Goal: Information Seeking & Learning: Learn about a topic

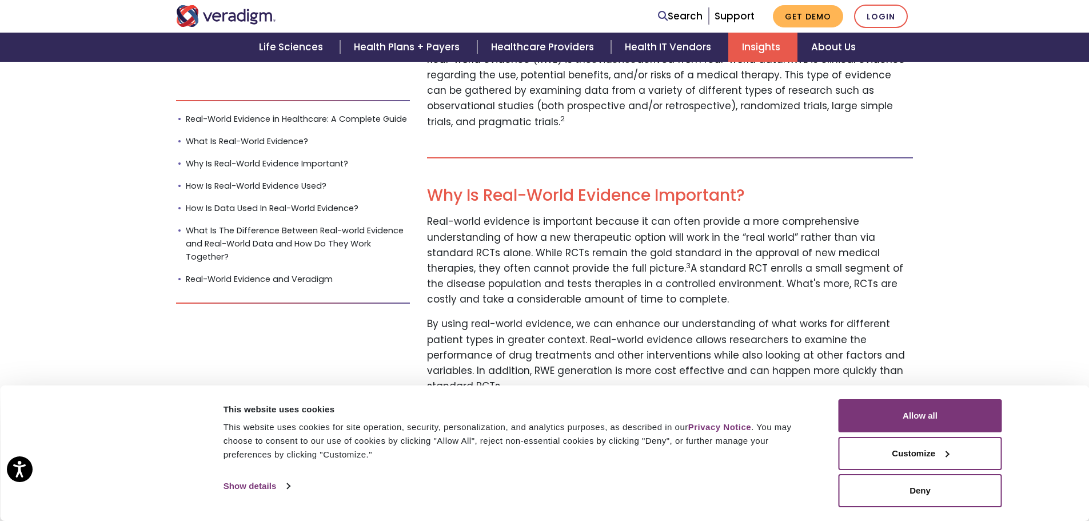
click at [467, 249] on p "Real-world evidence is important because it can often provide a more comprehens…" at bounding box center [670, 260] width 486 height 93
click at [917, 419] on button "Allow all" at bounding box center [919, 415] width 163 height 33
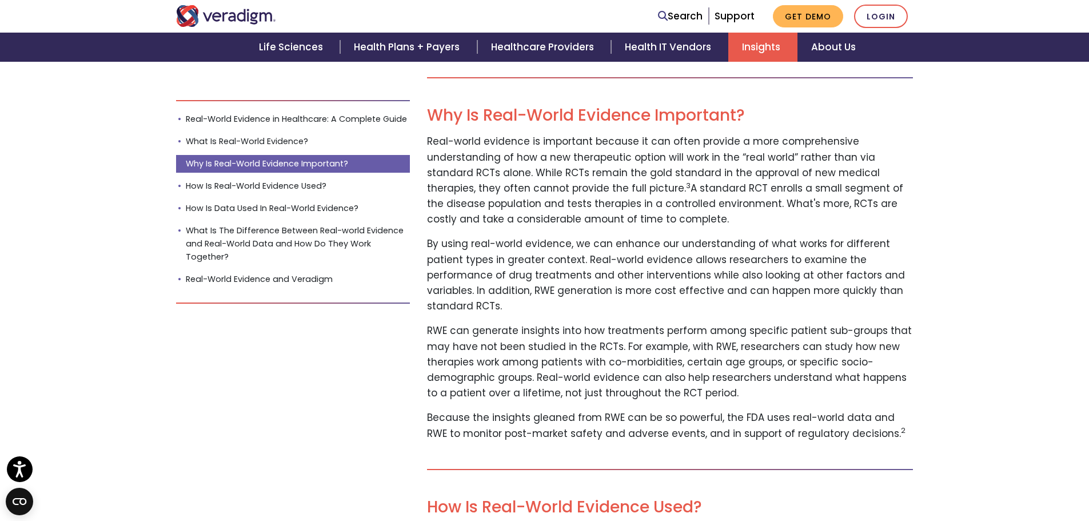
scroll to position [740, 0]
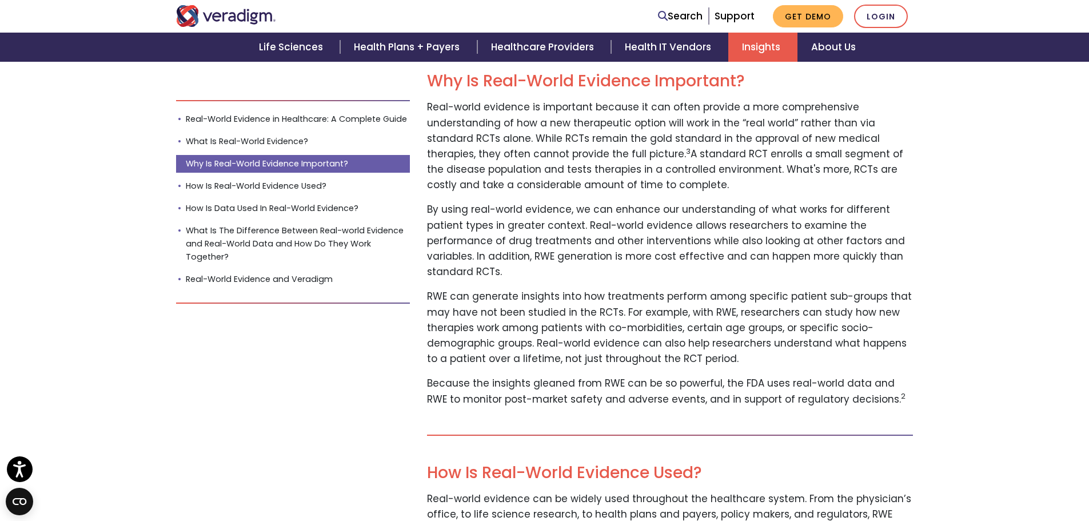
click at [608, 255] on p "By using real-world evidence, we can enhance our understanding of what works fo…" at bounding box center [670, 241] width 486 height 78
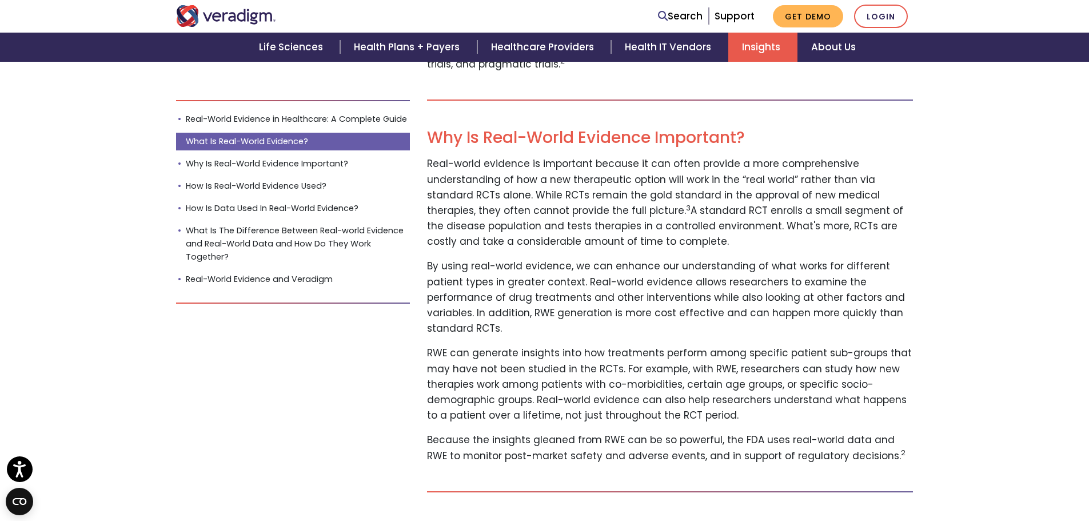
scroll to position [511, 0]
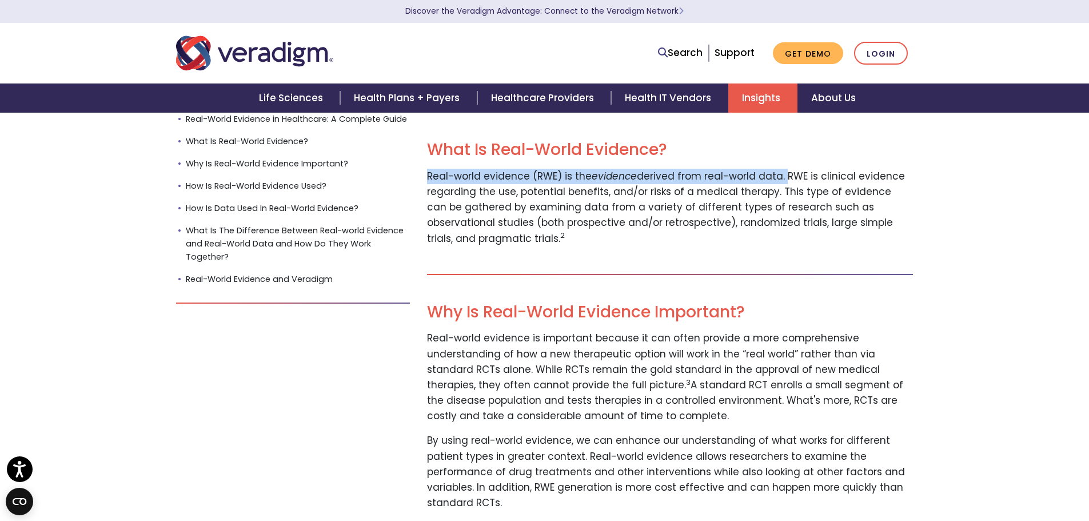
drag, startPoint x: 425, startPoint y: 177, endPoint x: 781, endPoint y: 177, distance: 356.1
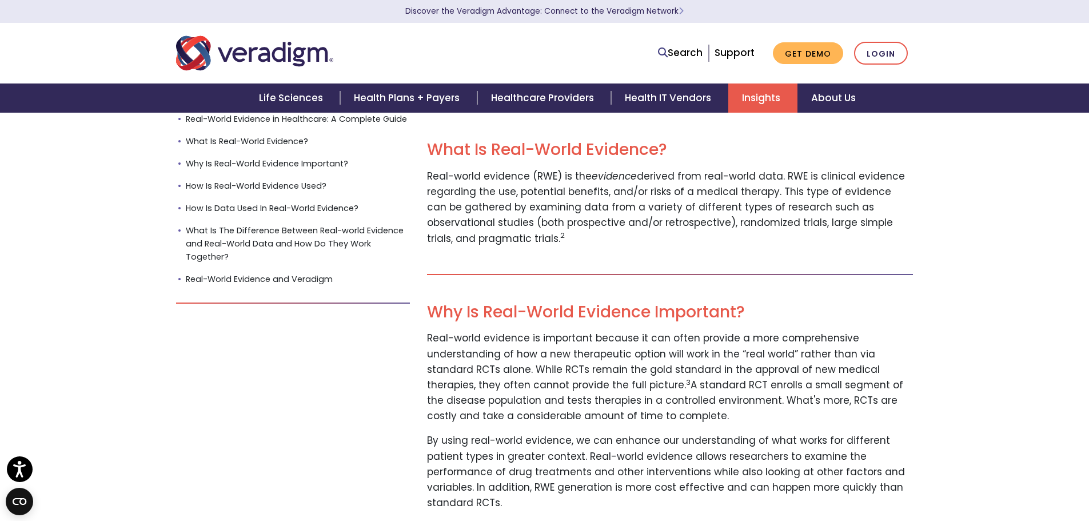
click at [755, 202] on p "Real-world evidence (RWE) is the evidence derived from real-world data. RWE is …" at bounding box center [670, 208] width 486 height 78
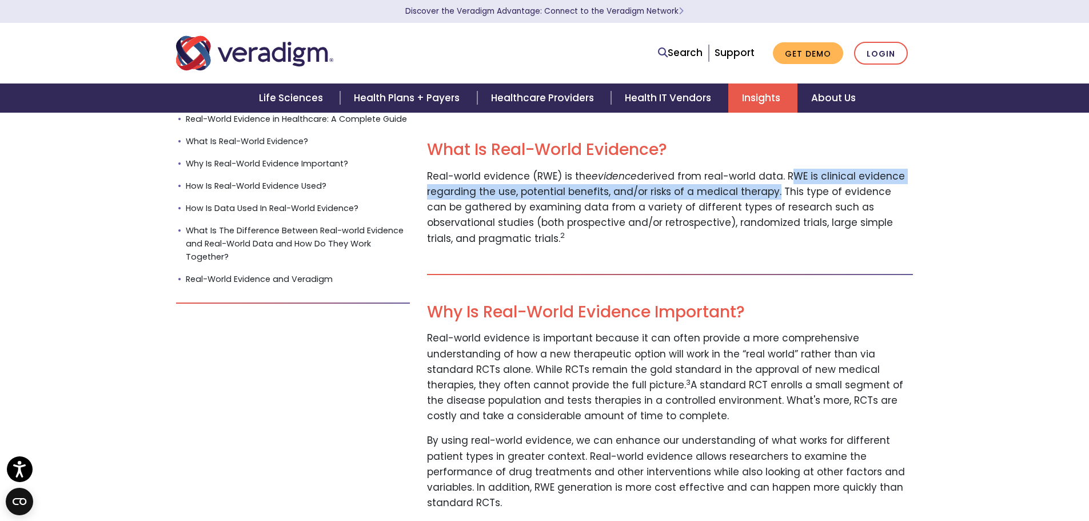
drag, startPoint x: 784, startPoint y: 175, endPoint x: 770, endPoint y: 194, distance: 23.3
click at [770, 194] on p "Real-world evidence (RWE) is the evidence derived from real-world data. RWE is …" at bounding box center [670, 208] width 486 height 78
copy p "RWE is clinical evidence regarding the use, potential benefits, and/or risks of…"
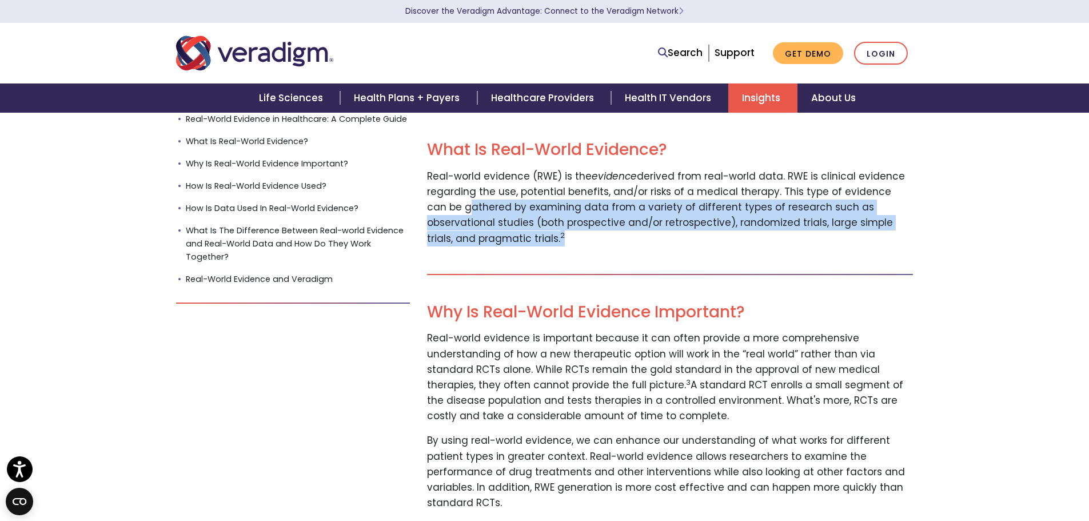
drag, startPoint x: 428, startPoint y: 207, endPoint x: 891, endPoint y: 235, distance: 463.2
click at [891, 235] on p "Real-world evidence (RWE) is the evidence derived from real-world data. RWE is …" at bounding box center [670, 208] width 486 height 78
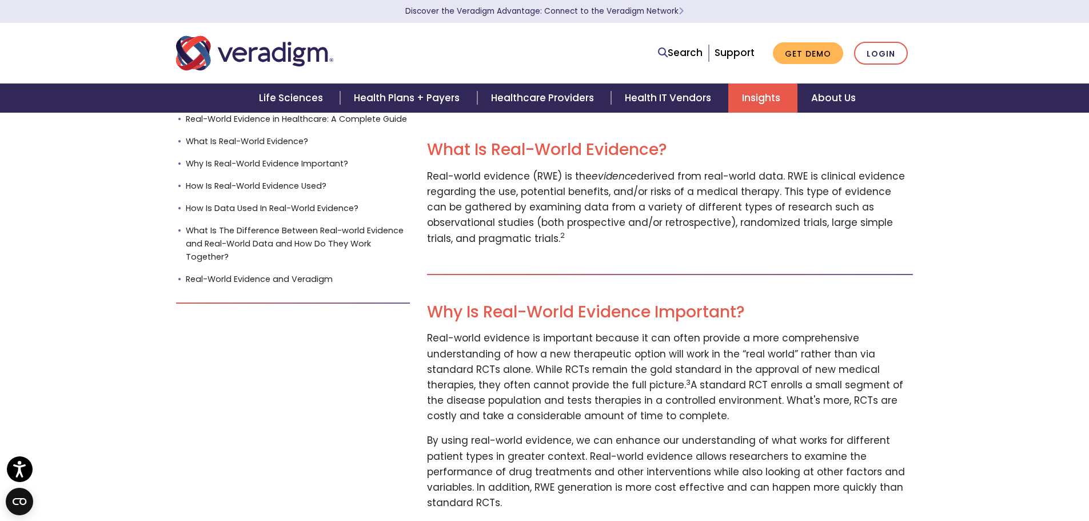
click at [777, 350] on p "Real-world evidence is important because it can often provide a more comprehens…" at bounding box center [670, 376] width 486 height 93
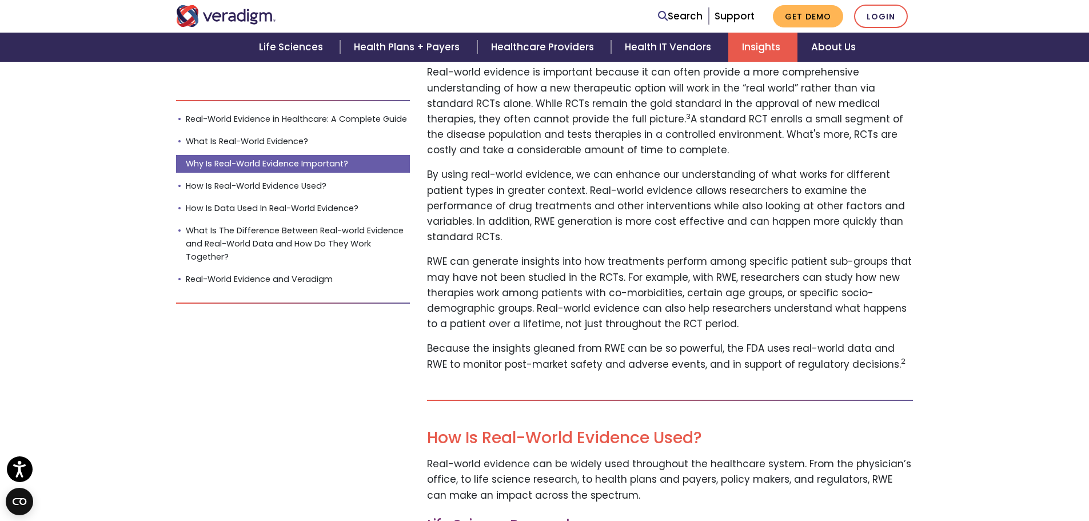
scroll to position [794, 0]
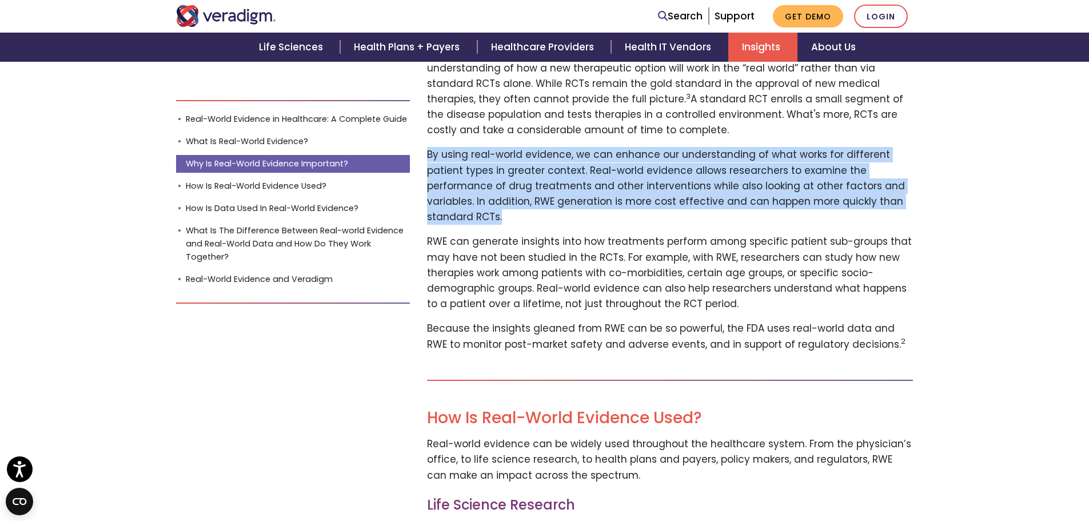
drag, startPoint x: 429, startPoint y: 153, endPoint x: 904, endPoint y: 197, distance: 477.6
click at [904, 197] on p "By using real-world evidence, we can enhance our understanding of what works fo…" at bounding box center [670, 186] width 486 height 78
copy p "By using real-world evidence, we can enhance our understanding of what works fo…"
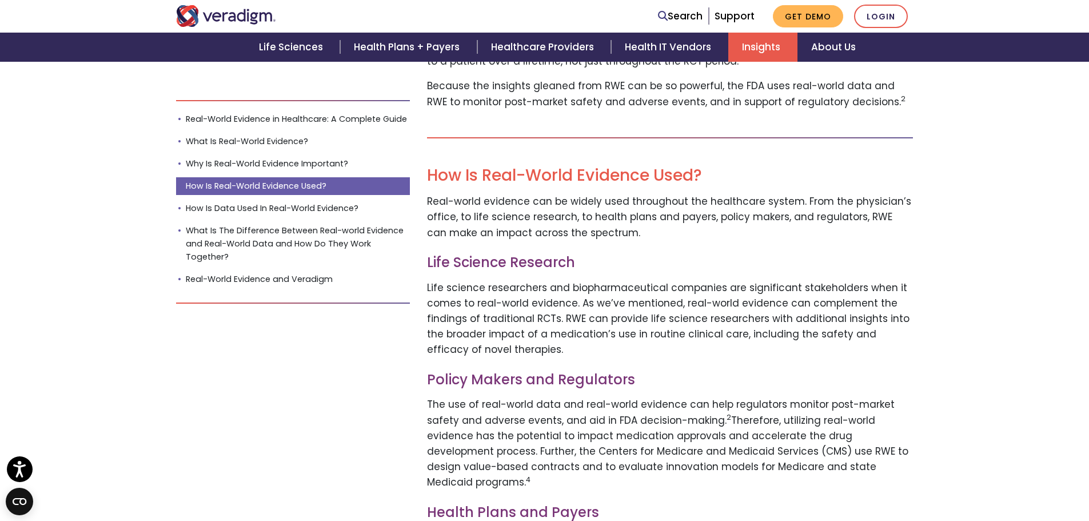
scroll to position [1023, 0]
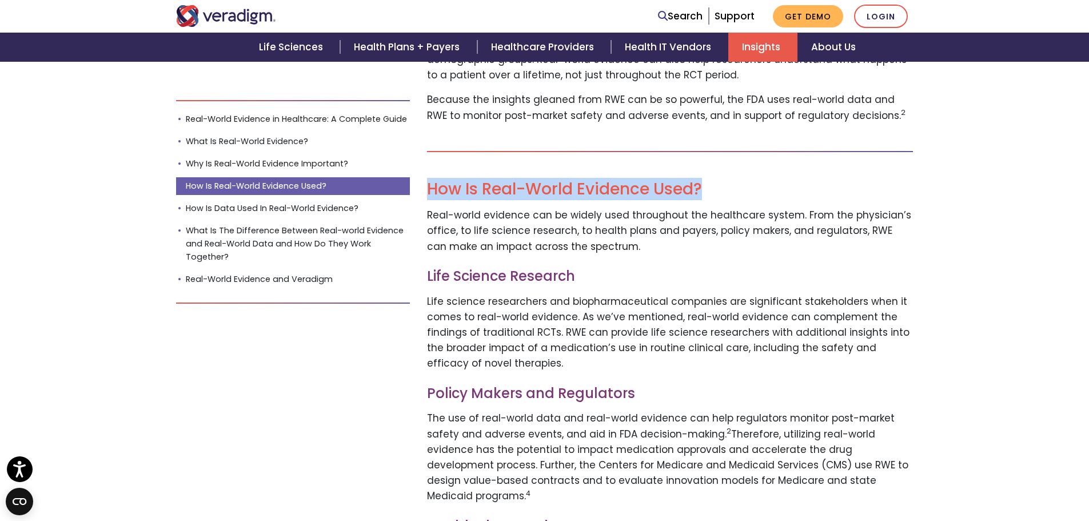
drag, startPoint x: 428, startPoint y: 171, endPoint x: 704, endPoint y: 166, distance: 276.1
click at [704, 179] on h2 "How Is Real-World Evidence Used?" at bounding box center [670, 188] width 486 height 19
copy h2 "How Is Real-World Evidence Used?"
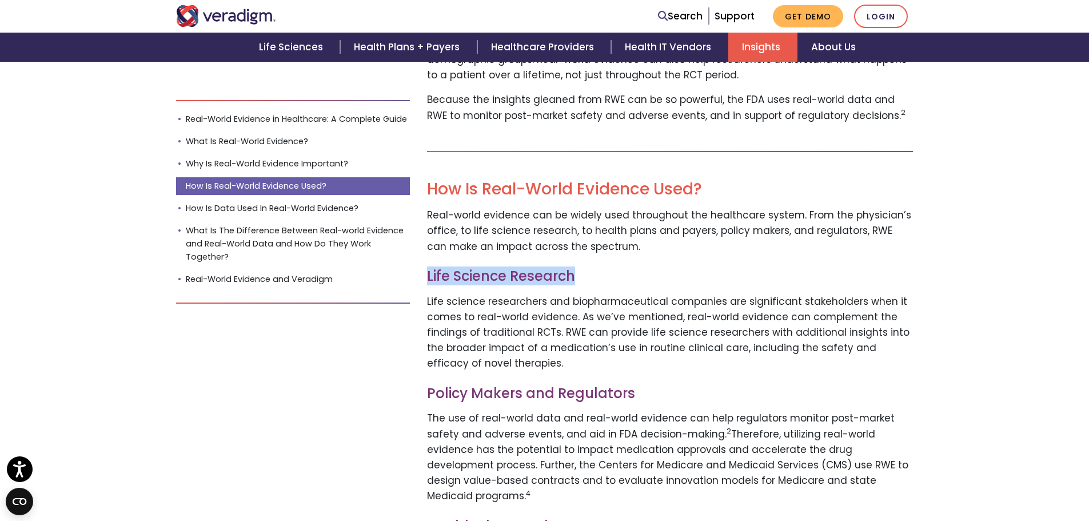
drag, startPoint x: 429, startPoint y: 262, endPoint x: 581, endPoint y: 261, distance: 151.5
click at [581, 268] on h3 "Life Science Research" at bounding box center [670, 276] width 486 height 17
copy h3 "Life Science Research"
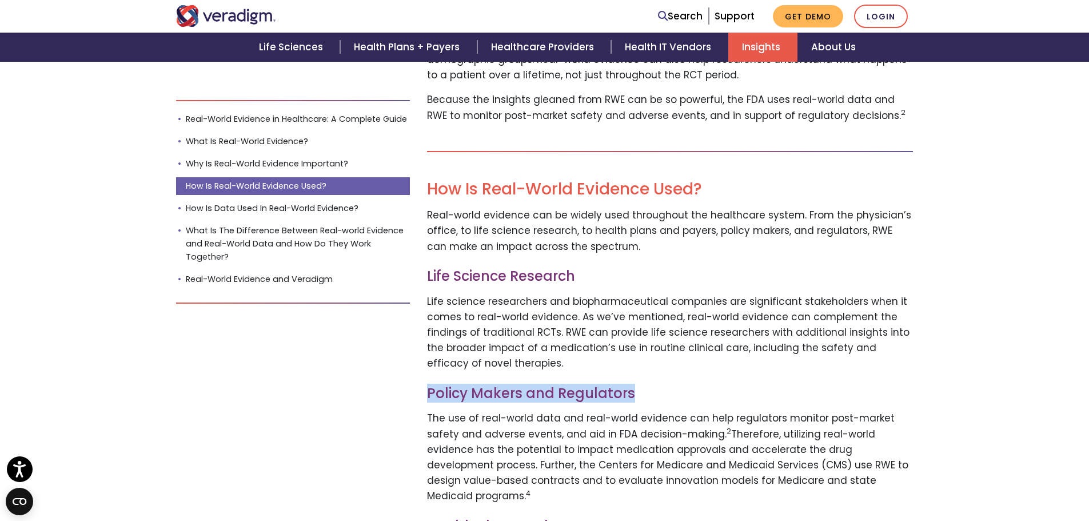
drag, startPoint x: 430, startPoint y: 380, endPoint x: 650, endPoint y: 382, distance: 220.1
click at [650, 385] on h3 "Policy Makers and Regulators" at bounding box center [670, 393] width 486 height 17
copy h3 "Policy Makers and Regulators"
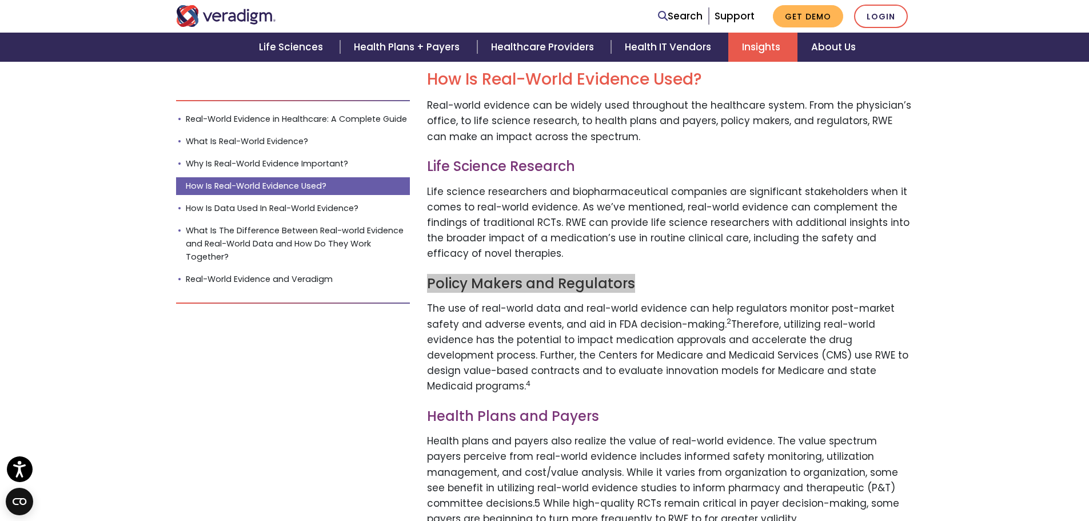
scroll to position [1137, 0]
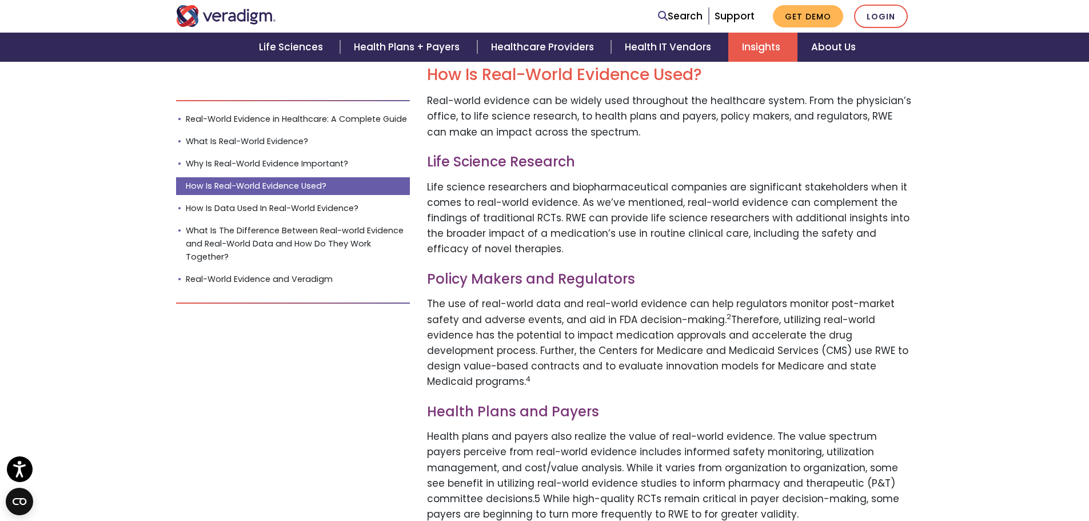
click at [502, 404] on h3 "Health Plans and Payers" at bounding box center [670, 412] width 486 height 17
copy div "Health Plans and Payers"
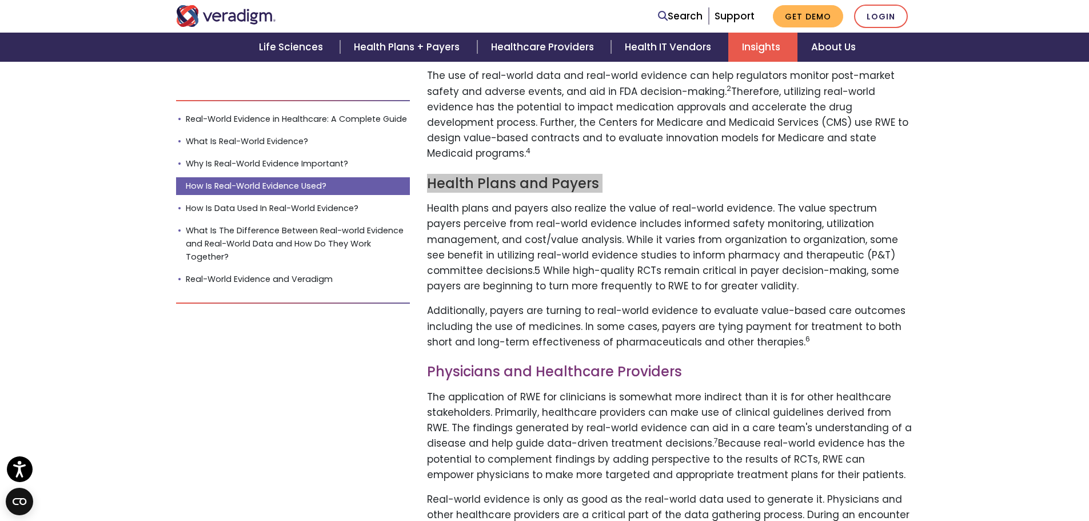
scroll to position [1366, 0]
click at [544, 363] on h3 "Physicians and Healthcare Providers" at bounding box center [670, 371] width 486 height 17
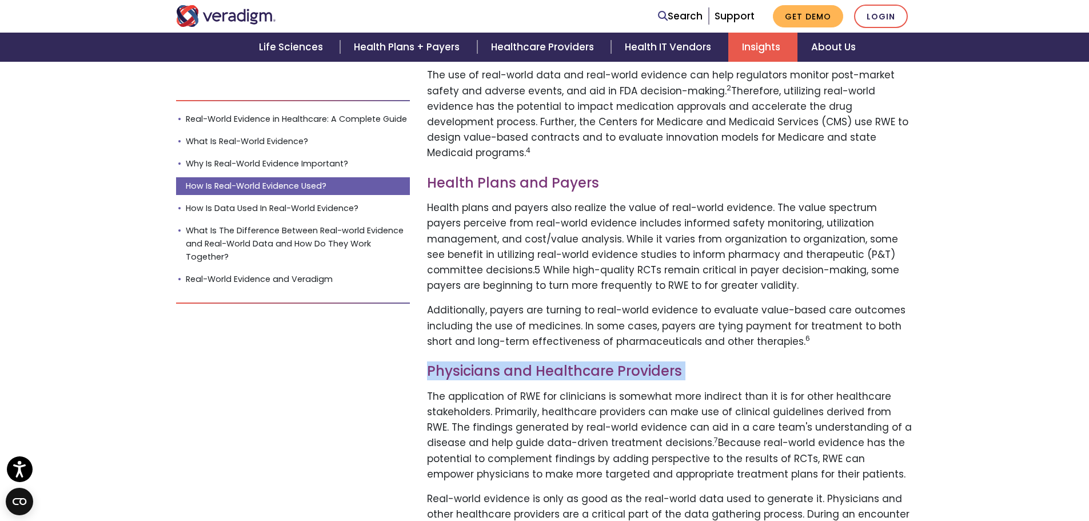
click at [544, 363] on h3 "Physicians and Healthcare Providers" at bounding box center [670, 371] width 486 height 17
copy div "Physicians and Healthcare Providers"
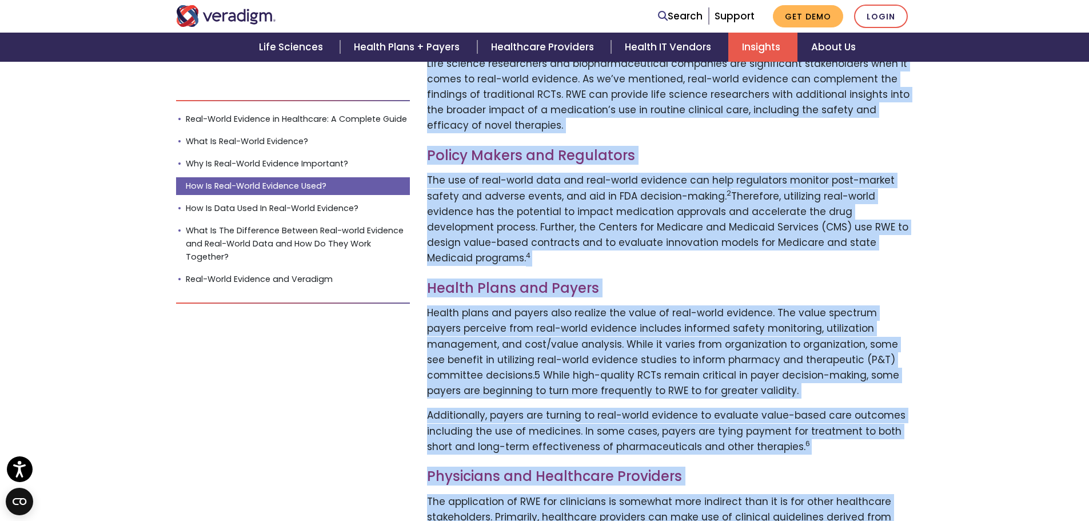
scroll to position [1373, 0]
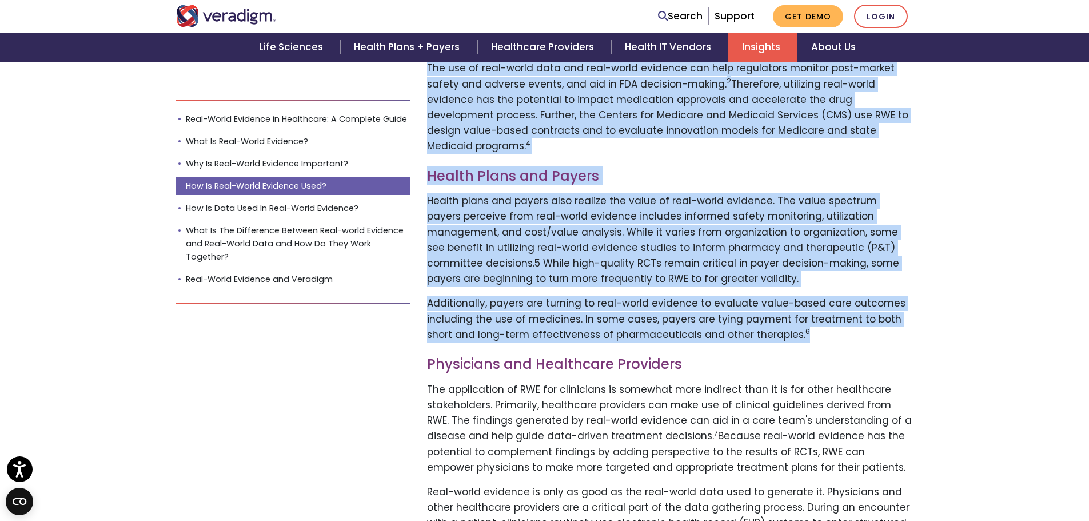
drag, startPoint x: 430, startPoint y: 143, endPoint x: 716, endPoint y: 294, distance: 323.7
click at [793, 302] on div "Real-World Evidence in Healthcare: A Complete Guide In today's evolving regulat…" at bounding box center [669, 427] width 503 height 2738
drag, startPoint x: 686, startPoint y: 293, endPoint x: 579, endPoint y: 263, distance: 111.3
click at [620, 296] on p "Additionally, payers are turning to real-world evidence to evaluate value-based…" at bounding box center [670, 319] width 486 height 47
copy div "Life Science Research Life science researchers and biopharmaceutical companies …"
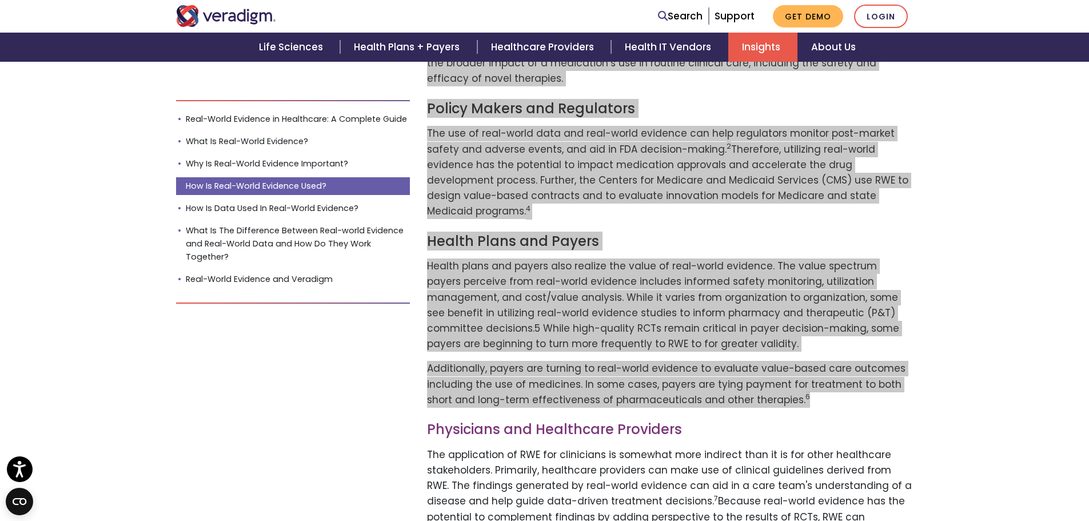
scroll to position [1144, 0]
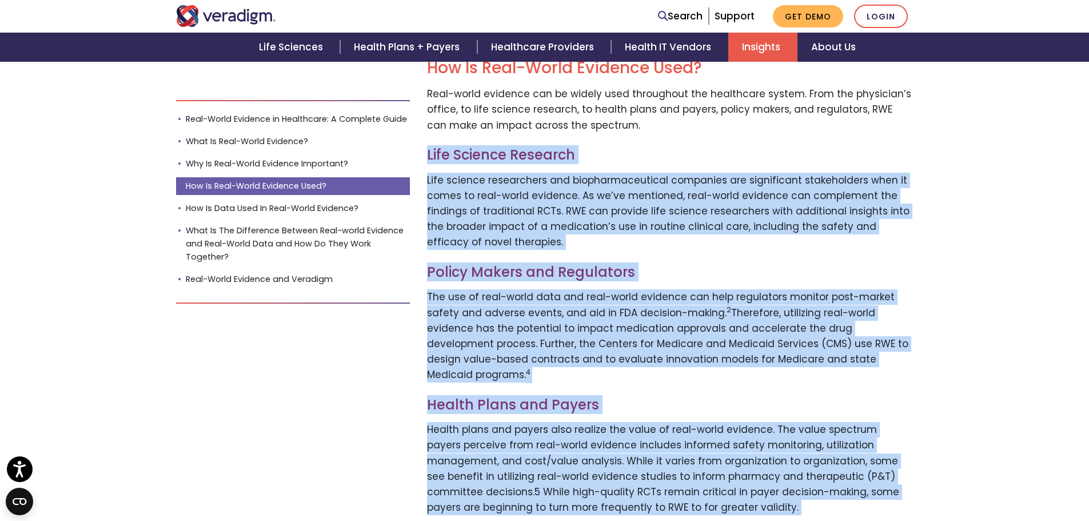
click at [624, 183] on p "Life science researchers and biopharmaceutical companies are significant stakeh…" at bounding box center [670, 212] width 486 height 78
